Goal: Task Accomplishment & Management: Manage account settings

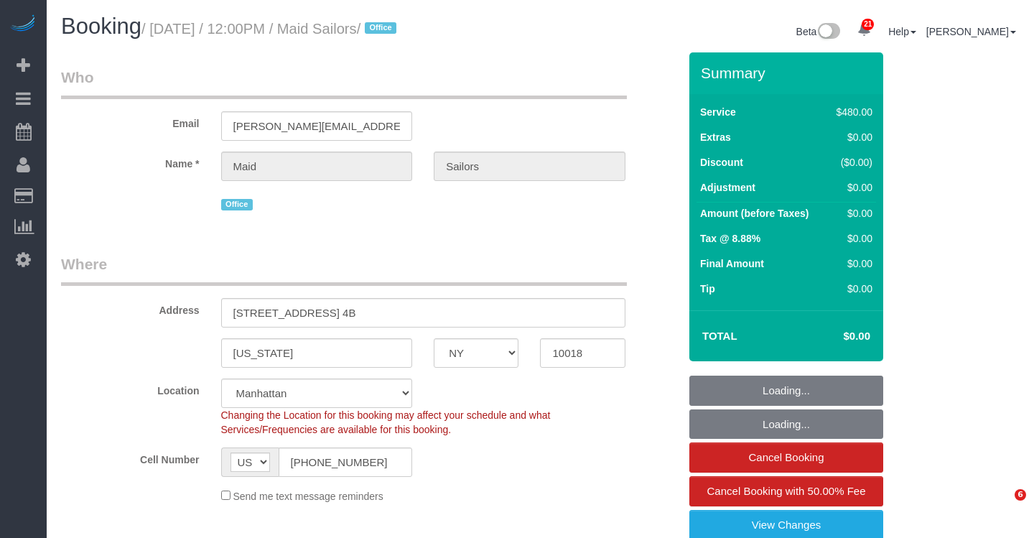
select select "NY"
select select "3"
select select "object:7867"
select select "spot44"
select select "number:60"
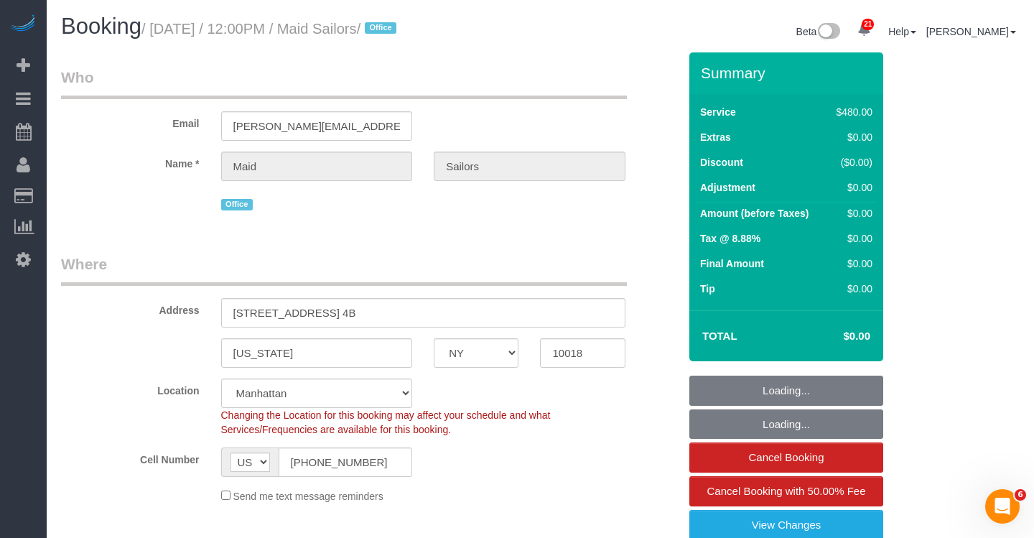
select select "number:74"
select select "number:13"
select select "number:5"
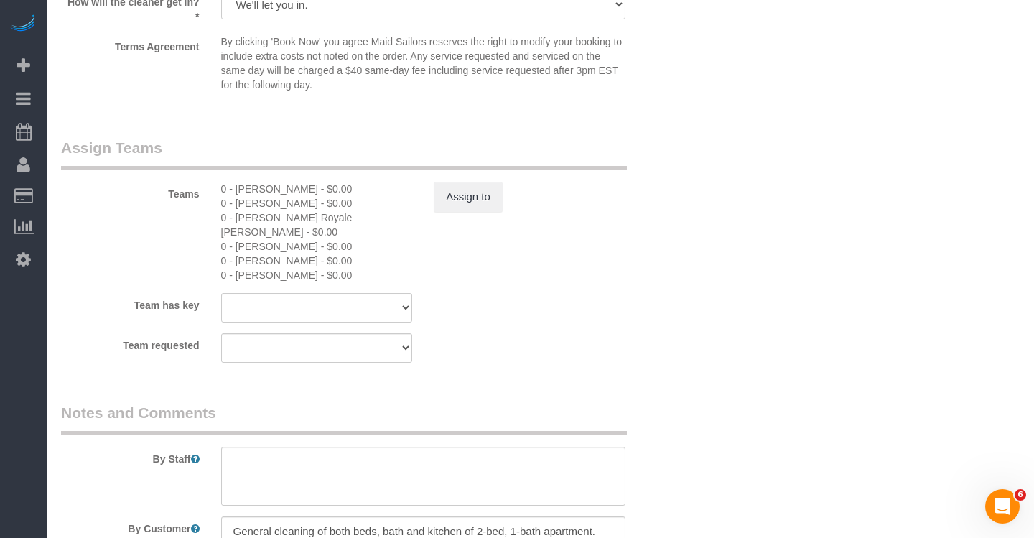
scroll to position [1347, 0]
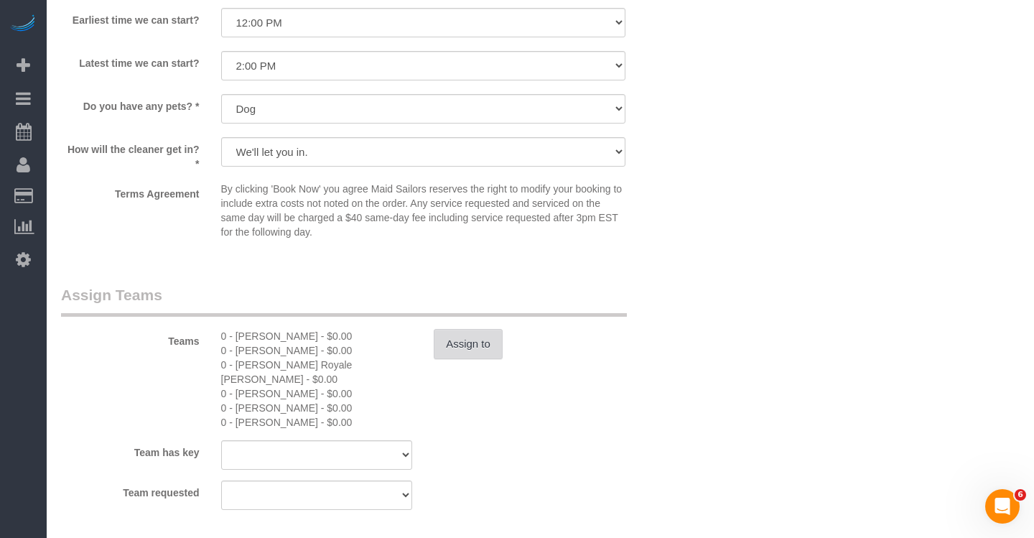
click at [462, 351] on button "Assign to" at bounding box center [468, 344] width 69 height 30
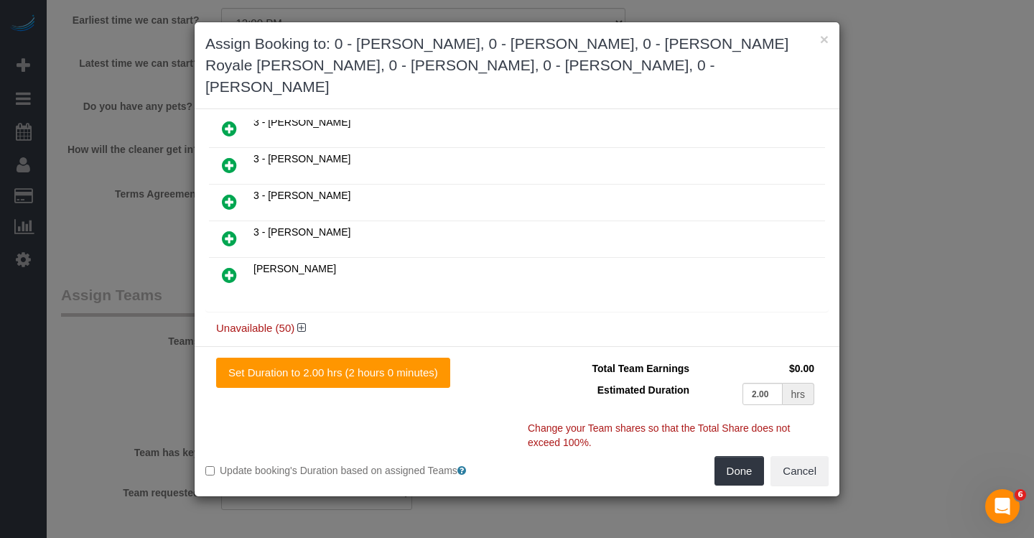
scroll to position [1356, 0]
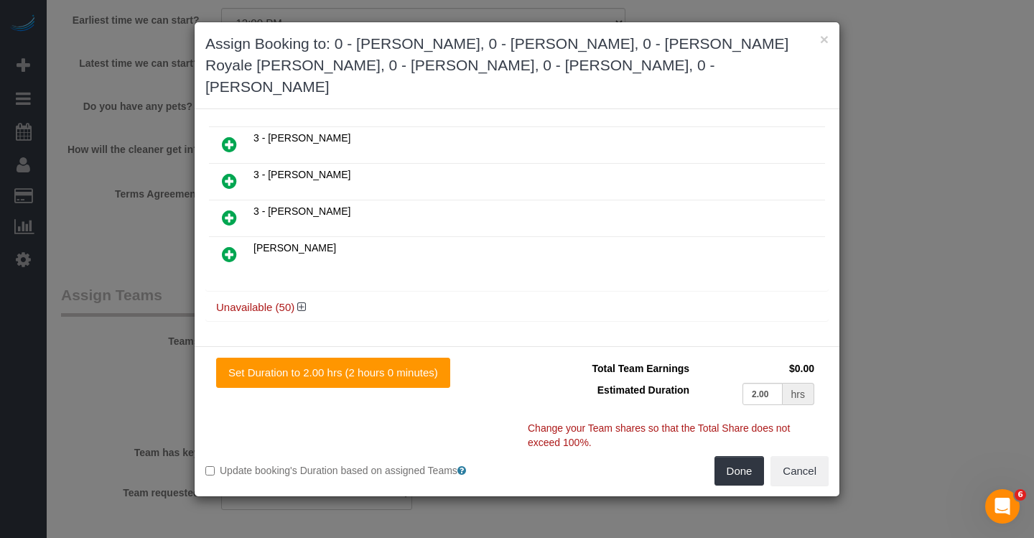
click at [274, 302] on h4 "Unavailable (50)" at bounding box center [517, 308] width 602 height 12
click at [304, 302] on icon at bounding box center [301, 307] width 9 height 11
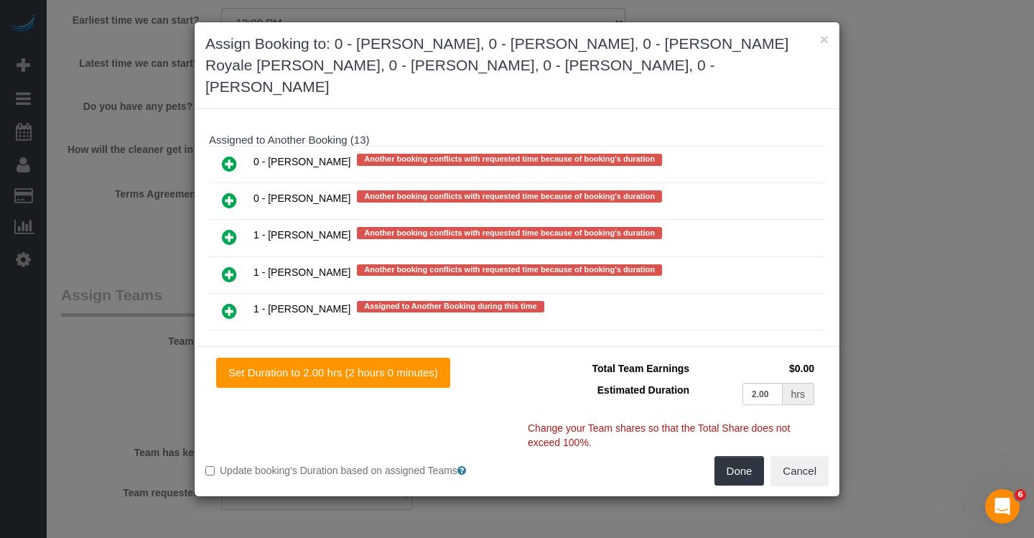
scroll to position [2932, 0]
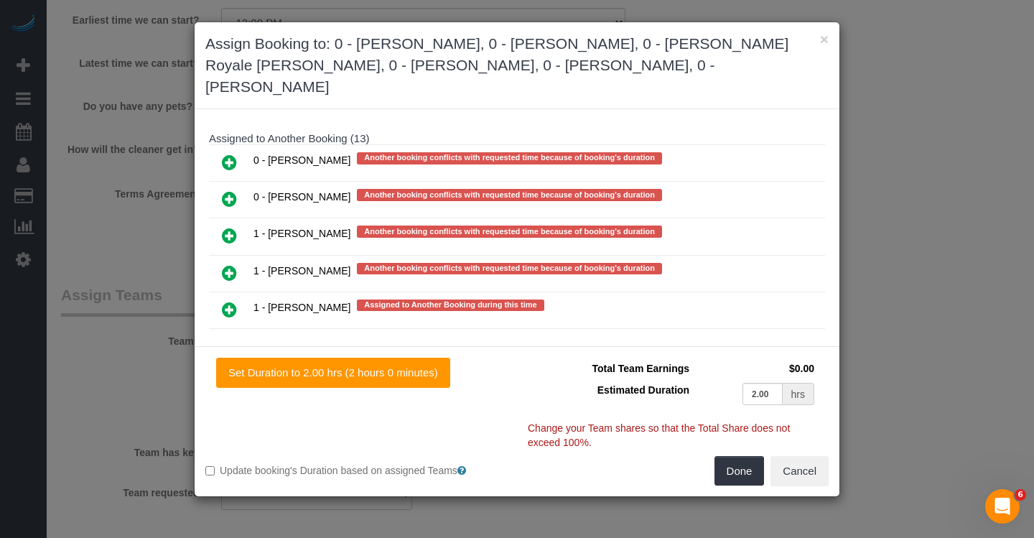
click at [235, 190] on icon at bounding box center [229, 198] width 15 height 17
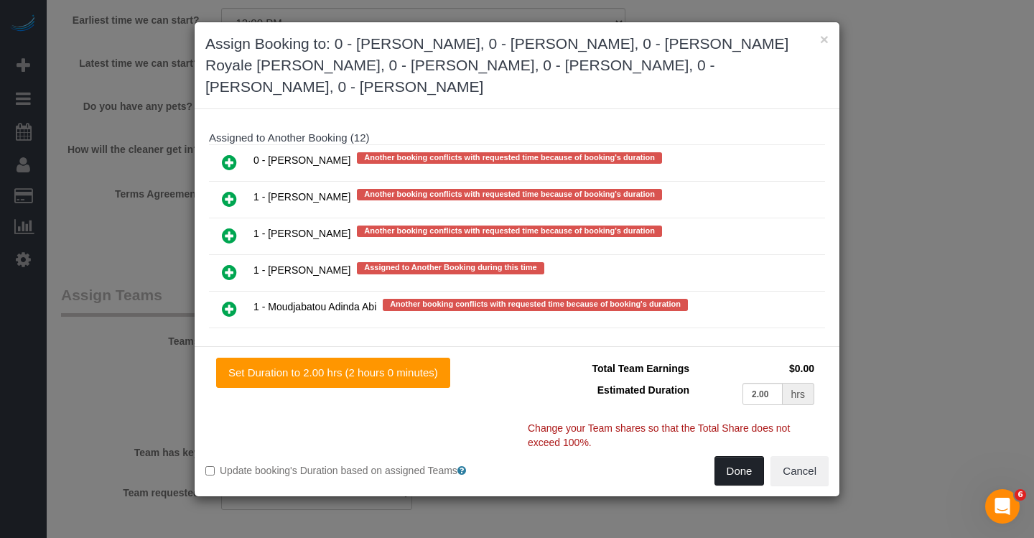
drag, startPoint x: 743, startPoint y: 475, endPoint x: 732, endPoint y: 475, distance: 11.5
click at [743, 475] on button "Done" at bounding box center [740, 471] width 50 height 30
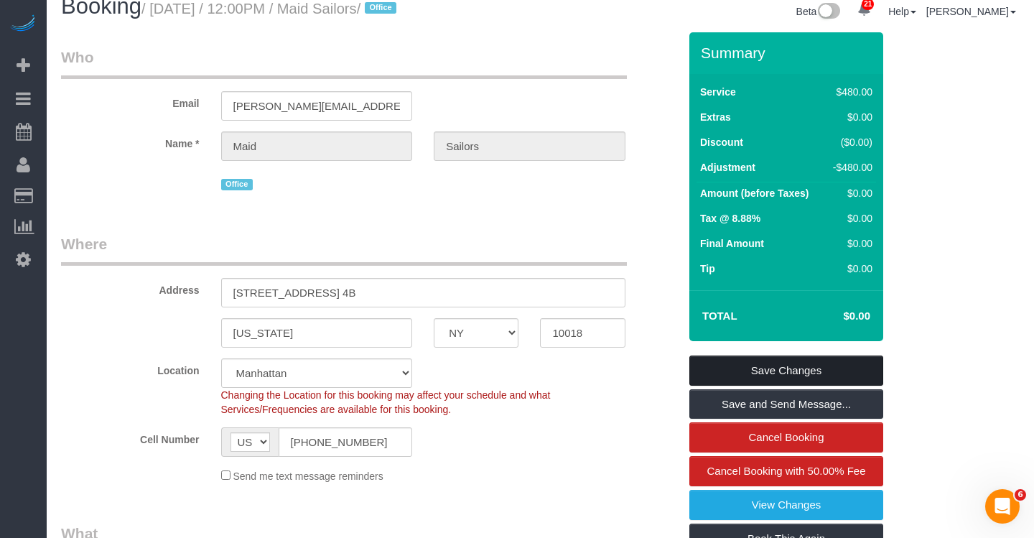
scroll to position [23, 0]
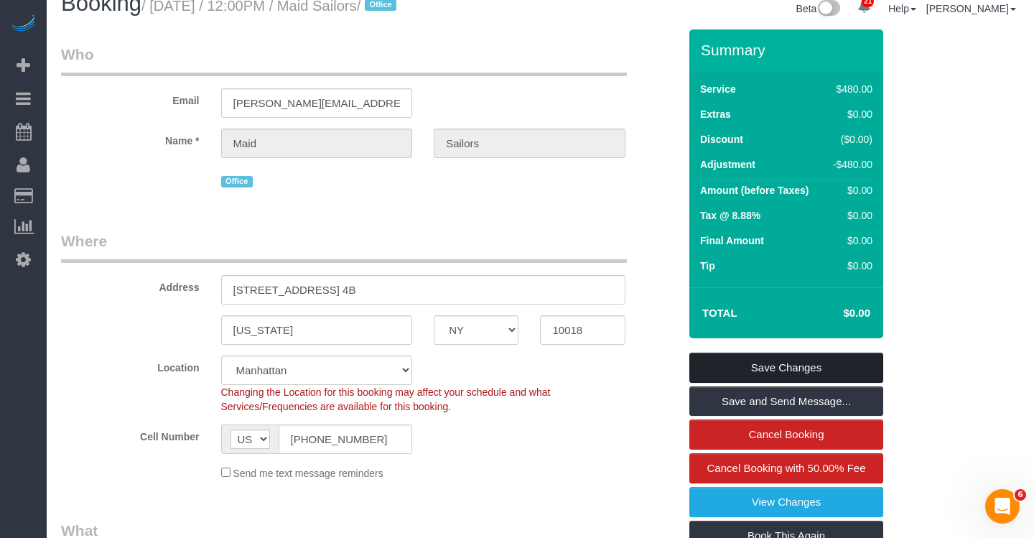
click at [747, 368] on link "Save Changes" at bounding box center [786, 368] width 194 height 30
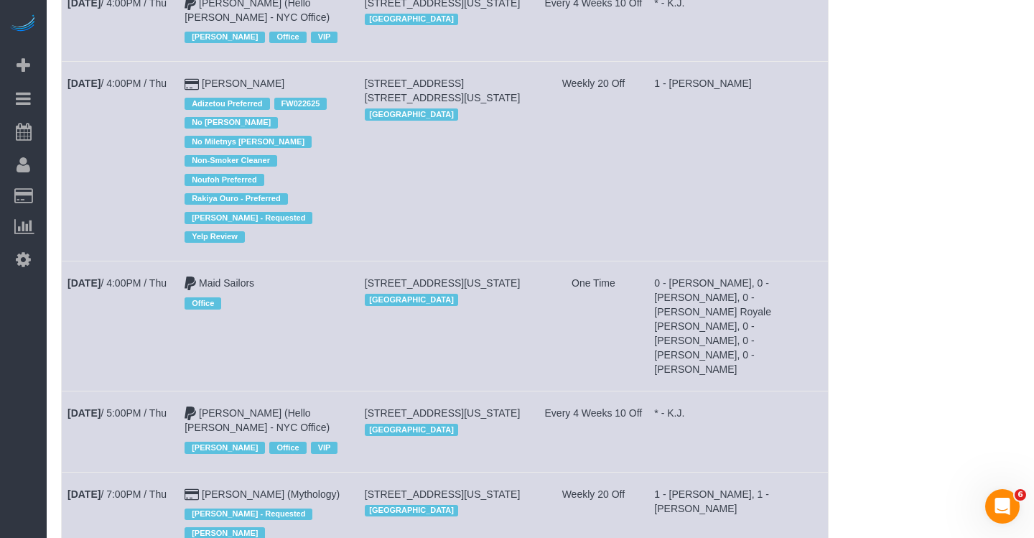
scroll to position [3651, 0]
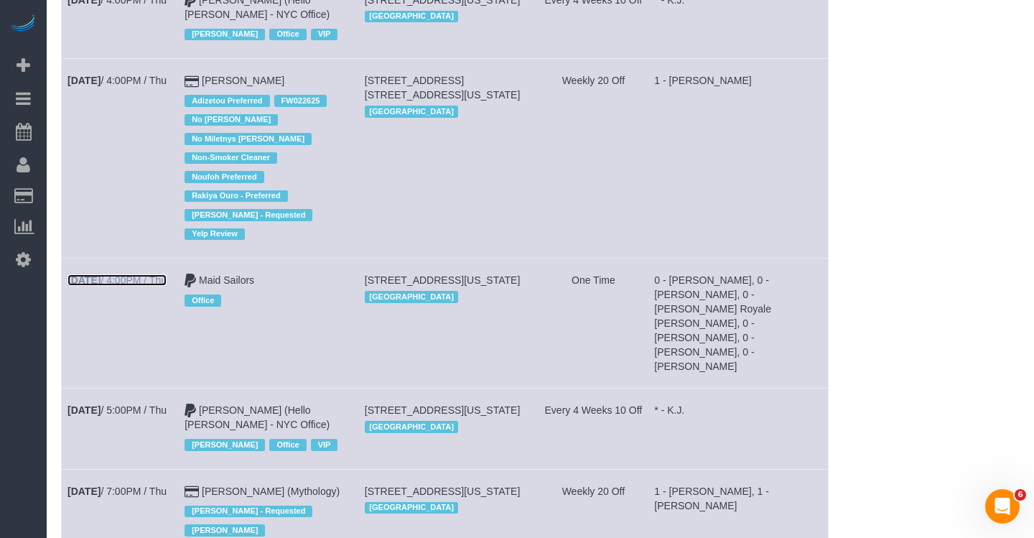
click at [144, 274] on link "[DATE] 4:00PM / Thu" at bounding box center [117, 279] width 99 height 11
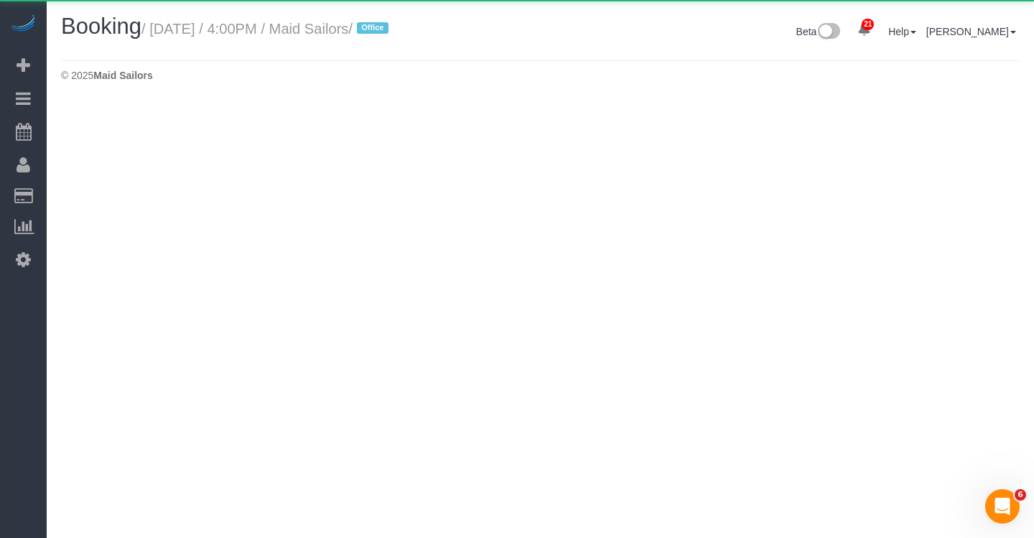
select select "NY"
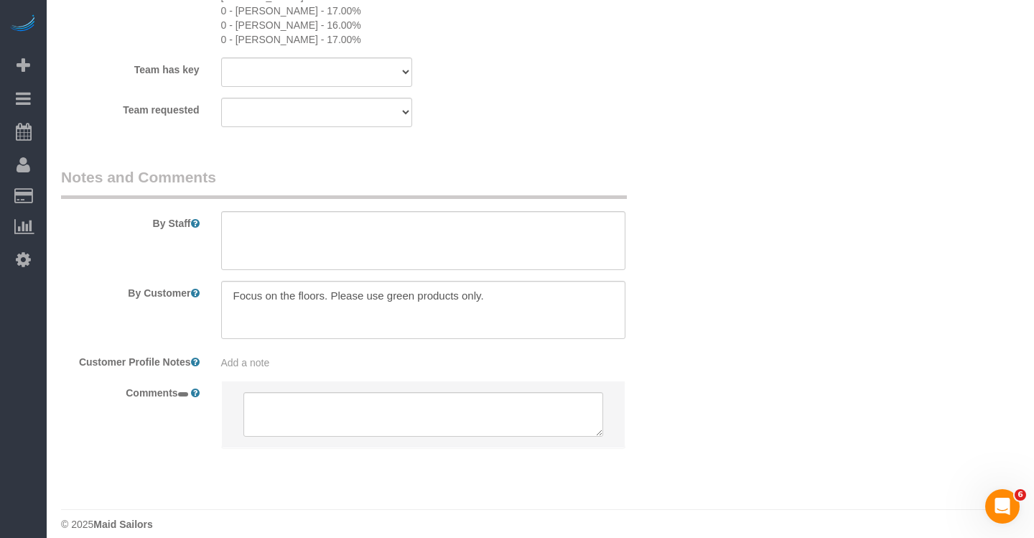
select select "object:11635"
select select "1"
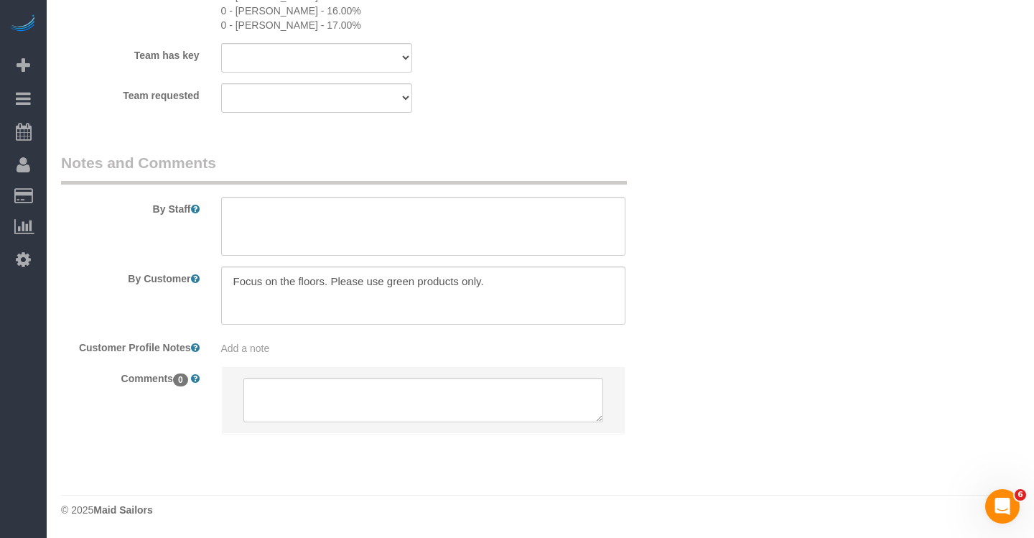
select select "spot85"
select select "number:89"
select select "number:90"
select select "number:15"
select select "number:6"
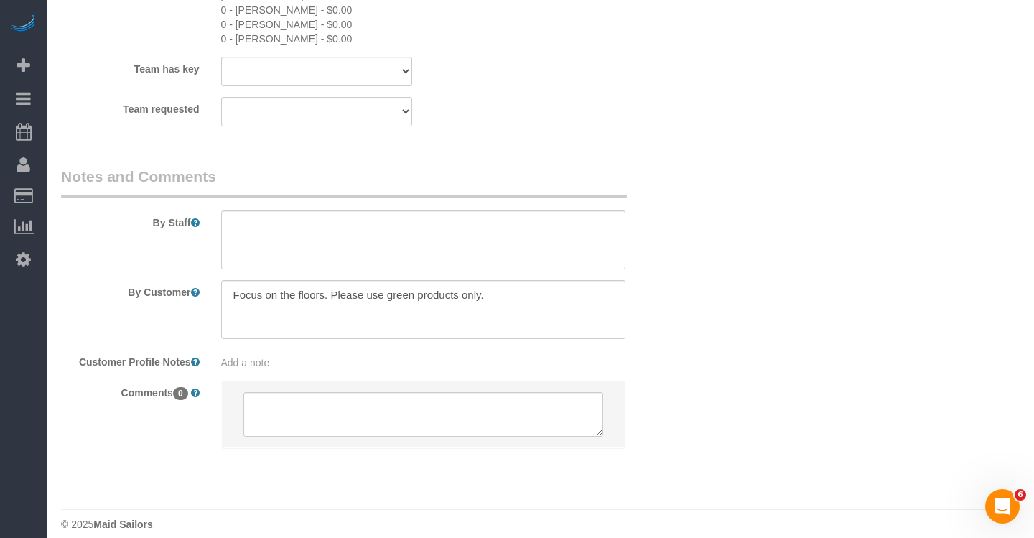
select select "1"
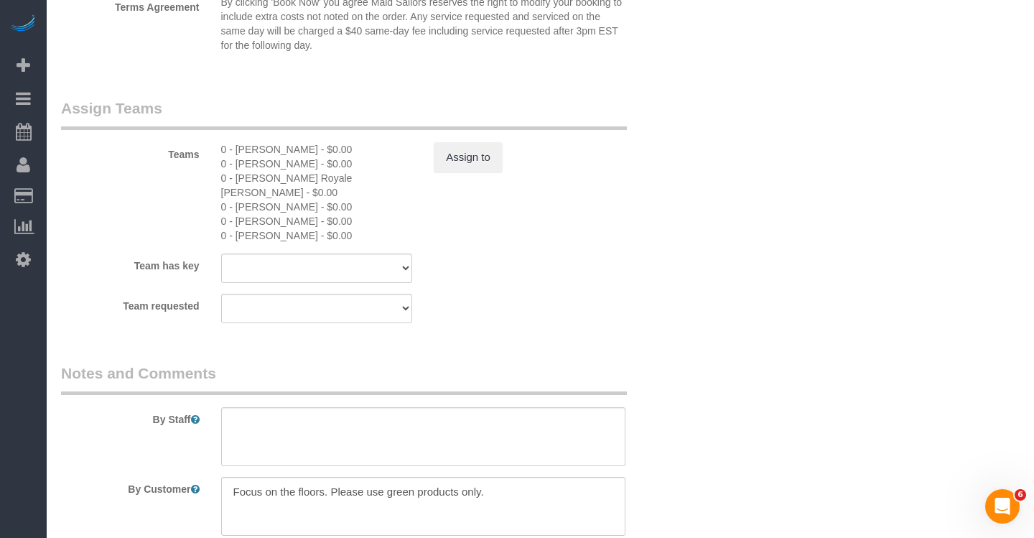
select select "object:12393"
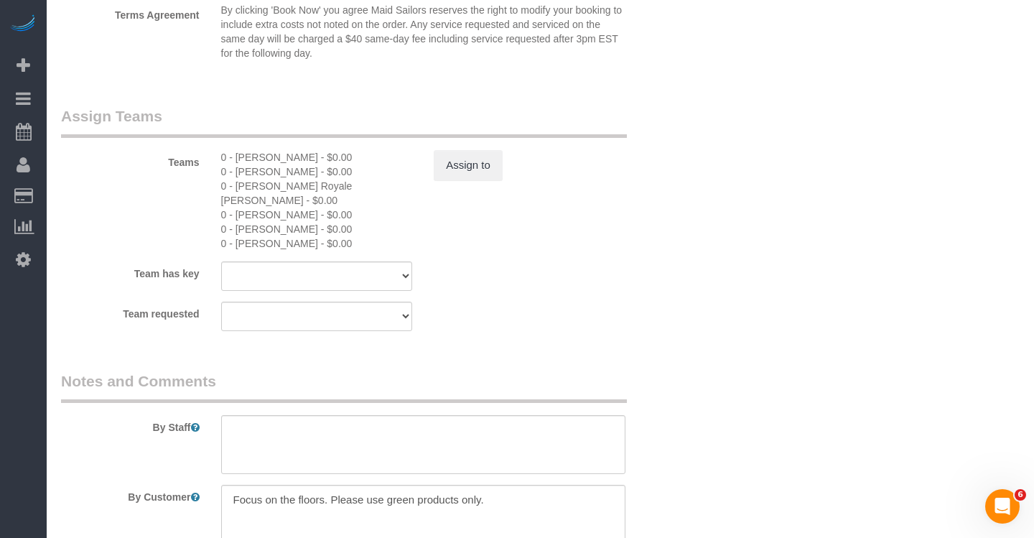
scroll to position [1794, 0]
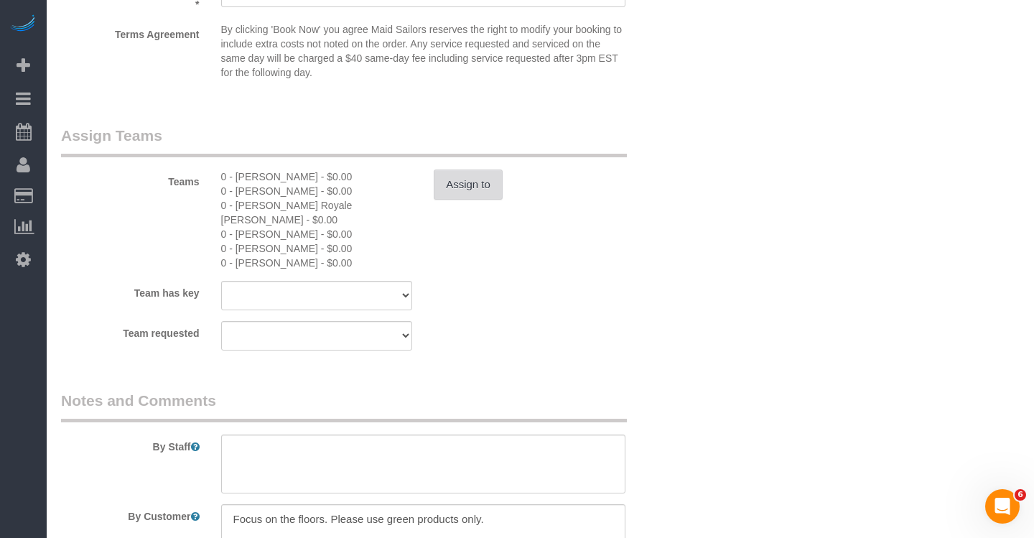
click at [470, 197] on button "Assign to" at bounding box center [468, 185] width 69 height 30
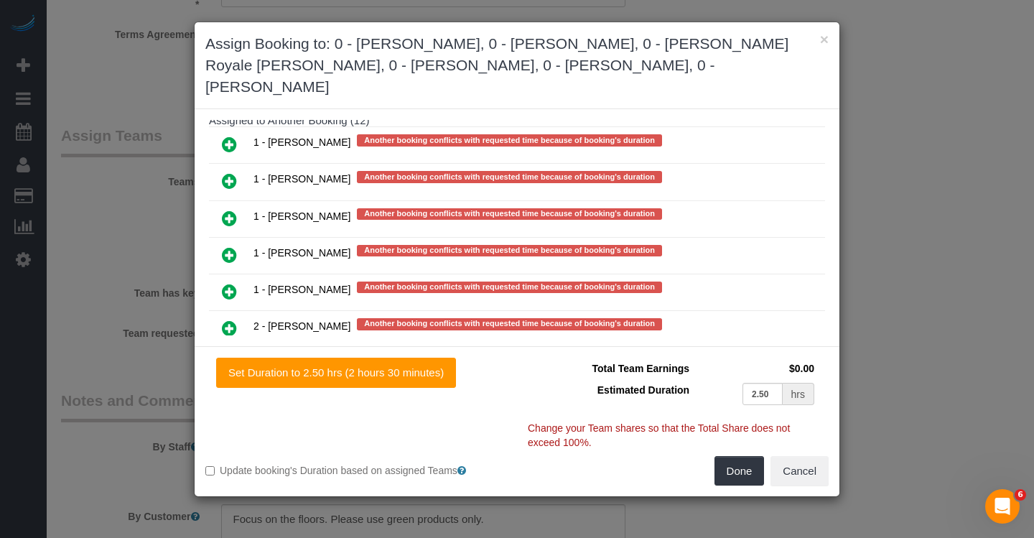
scroll to position [2988, 0]
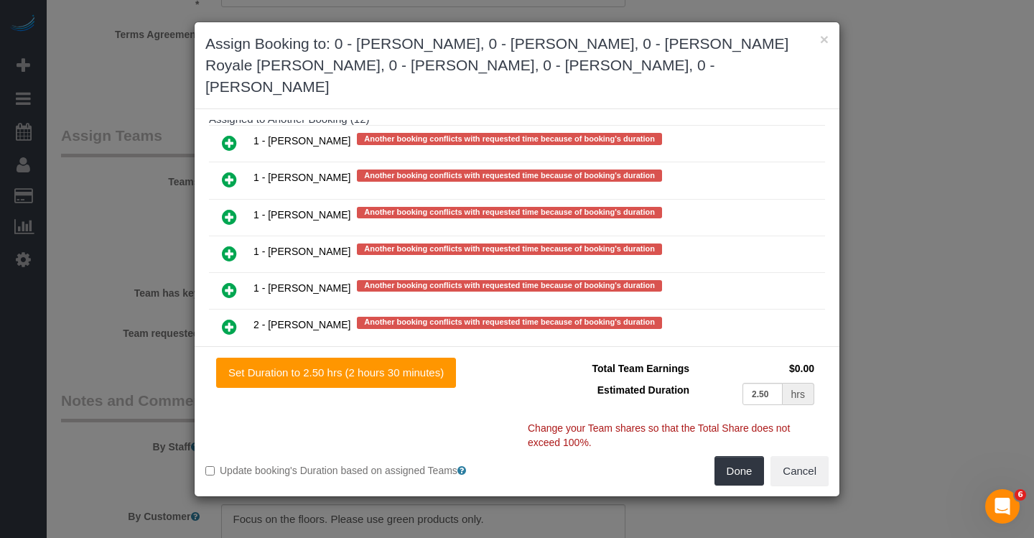
click at [230, 134] on icon at bounding box center [229, 142] width 15 height 17
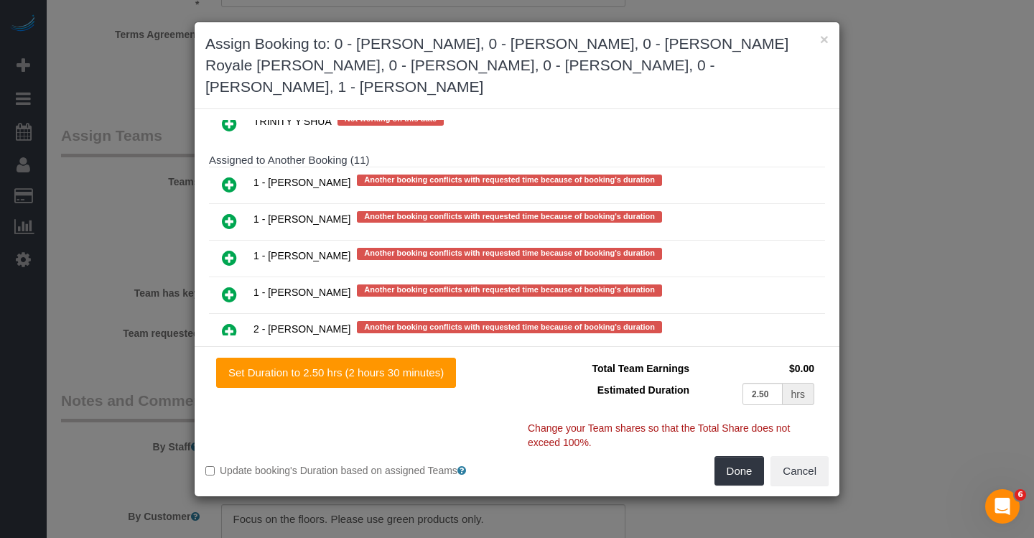
scroll to position [3029, 0]
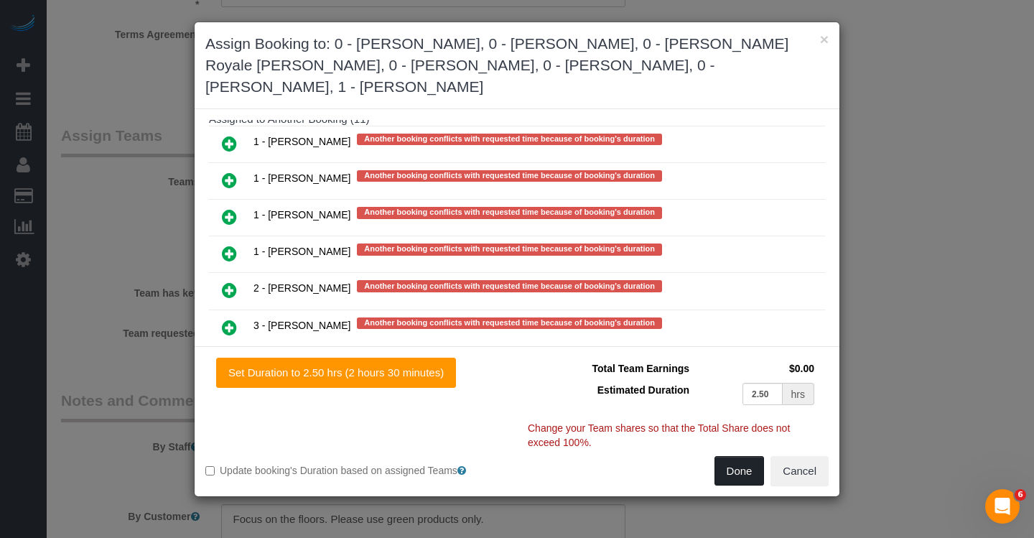
click at [735, 473] on button "Done" at bounding box center [740, 471] width 50 height 30
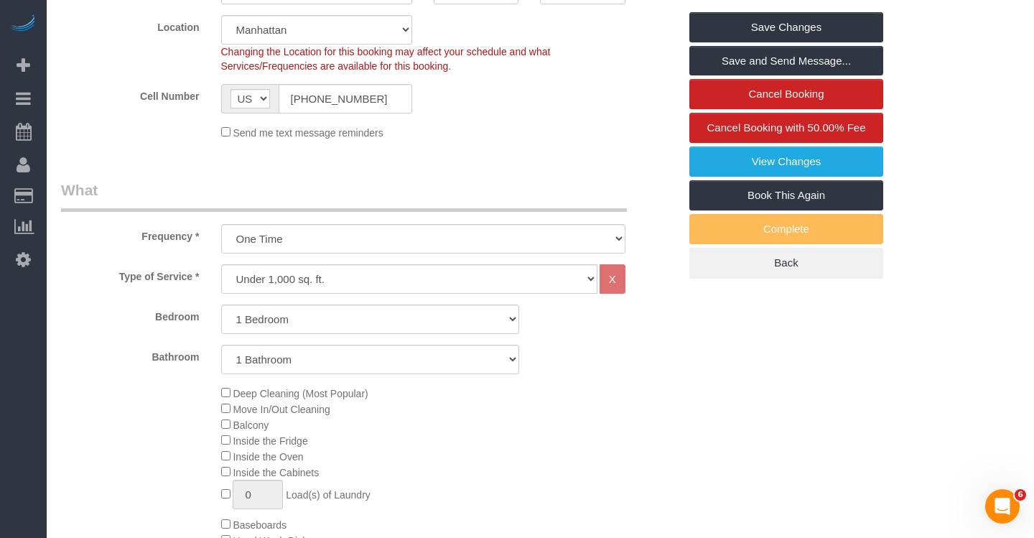
scroll to position [0, 0]
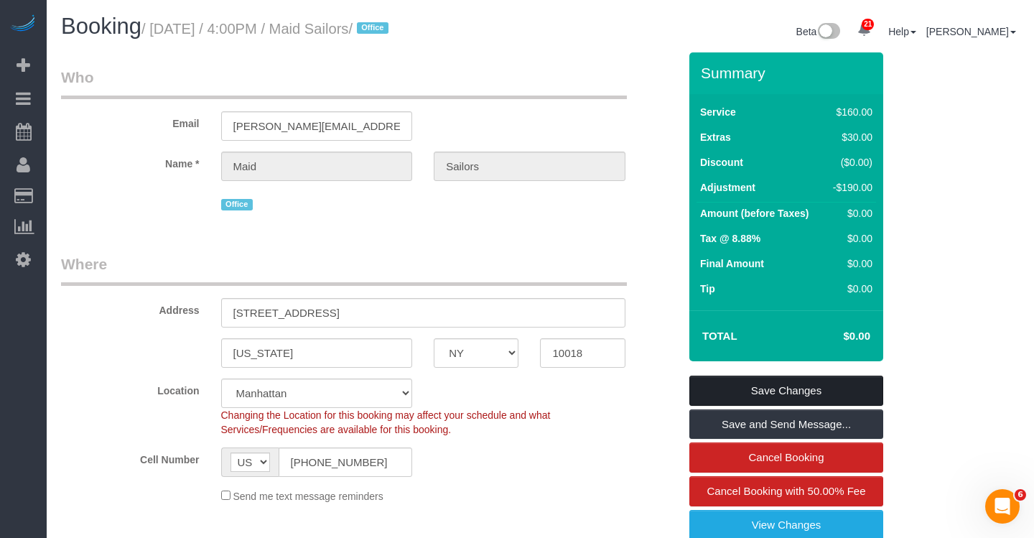
click at [783, 388] on link "Save Changes" at bounding box center [786, 391] width 194 height 30
